Goal: Information Seeking & Learning: Learn about a topic

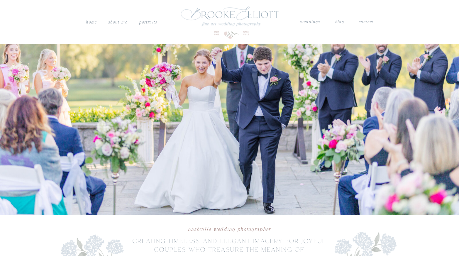
click at [120, 24] on nav "About me" at bounding box center [117, 22] width 21 height 8
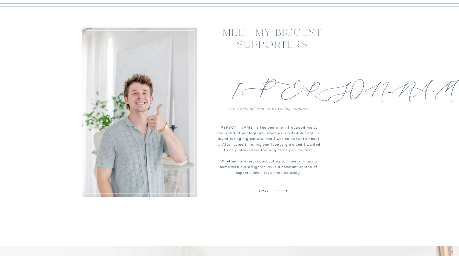
scroll to position [655, 0]
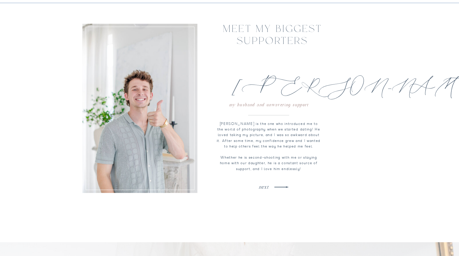
click at [270, 187] on nav "next" at bounding box center [264, 186] width 88 height 6
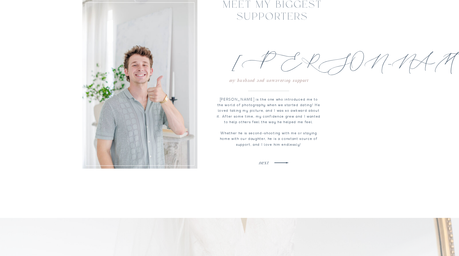
scroll to position [655, 0]
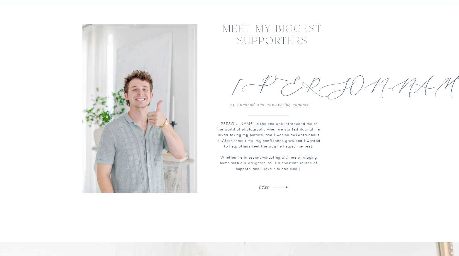
drag, startPoint x: 62, startPoint y: 178, endPoint x: 72, endPoint y: 178, distance: 10.8
click at [262, 186] on nav "next" at bounding box center [264, 186] width 88 height 6
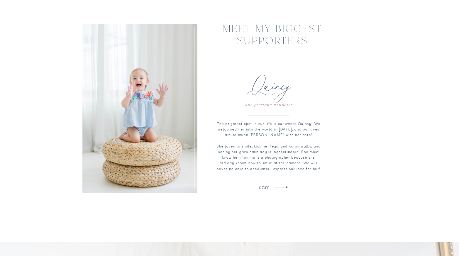
click at [276, 186] on icon at bounding box center [281, 187] width 19 height 19
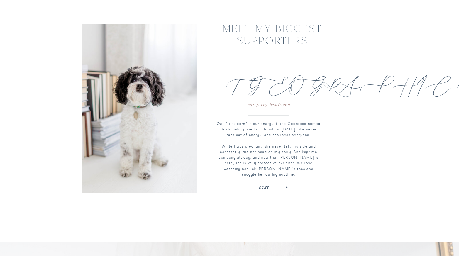
click at [276, 186] on icon at bounding box center [281, 187] width 19 height 19
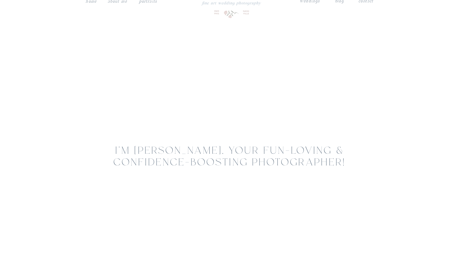
scroll to position [0, 0]
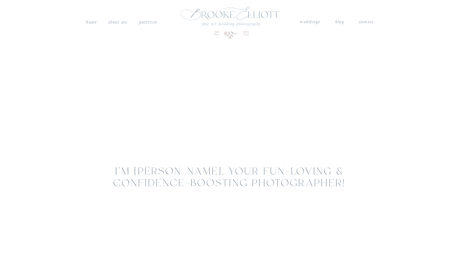
click at [315, 21] on nav "weddings" at bounding box center [310, 22] width 21 height 8
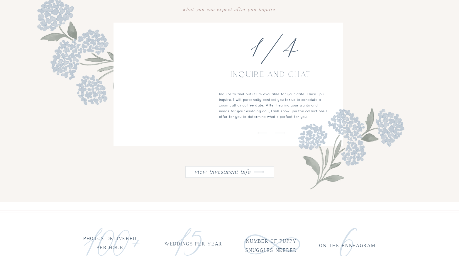
scroll to position [658, 0]
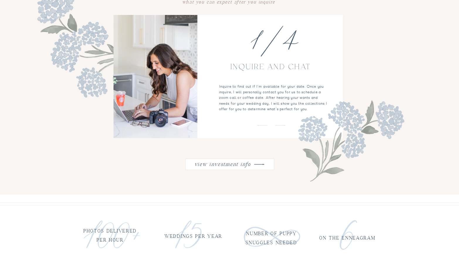
click at [232, 162] on nav "view investment info" at bounding box center [222, 163] width 59 height 8
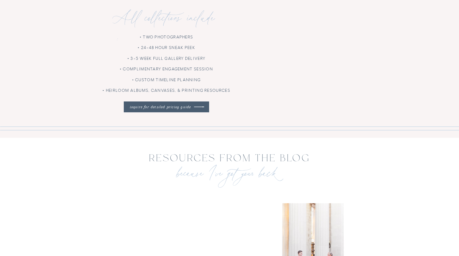
scroll to position [1404, 0]
